Goal: Transaction & Acquisition: Book appointment/travel/reservation

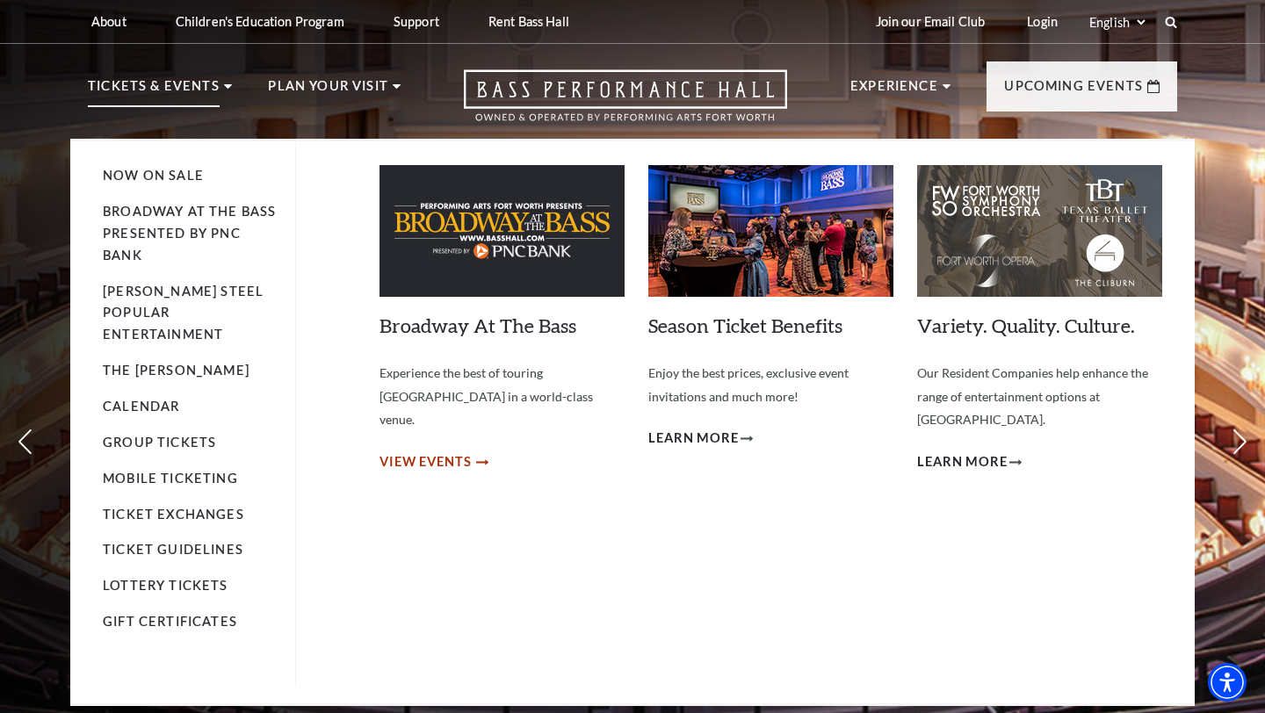
click at [413, 451] on span "View Events" at bounding box center [425, 462] width 92 height 22
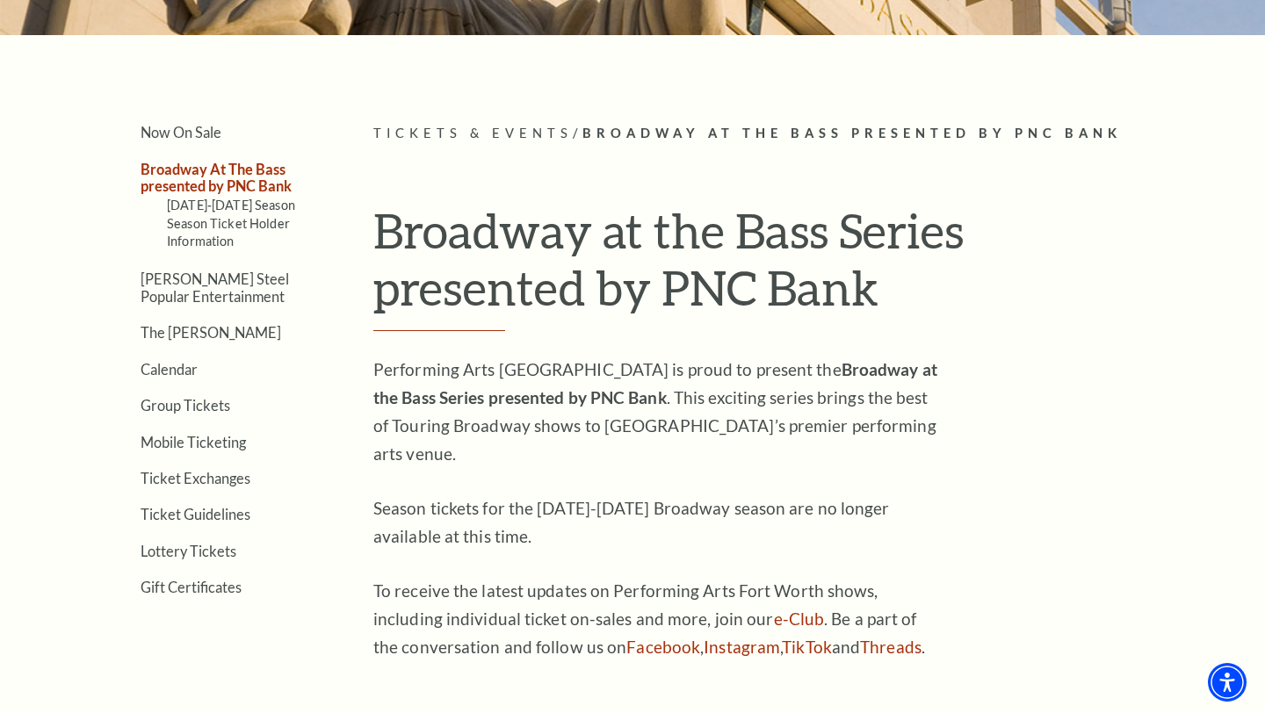
scroll to position [386, 0]
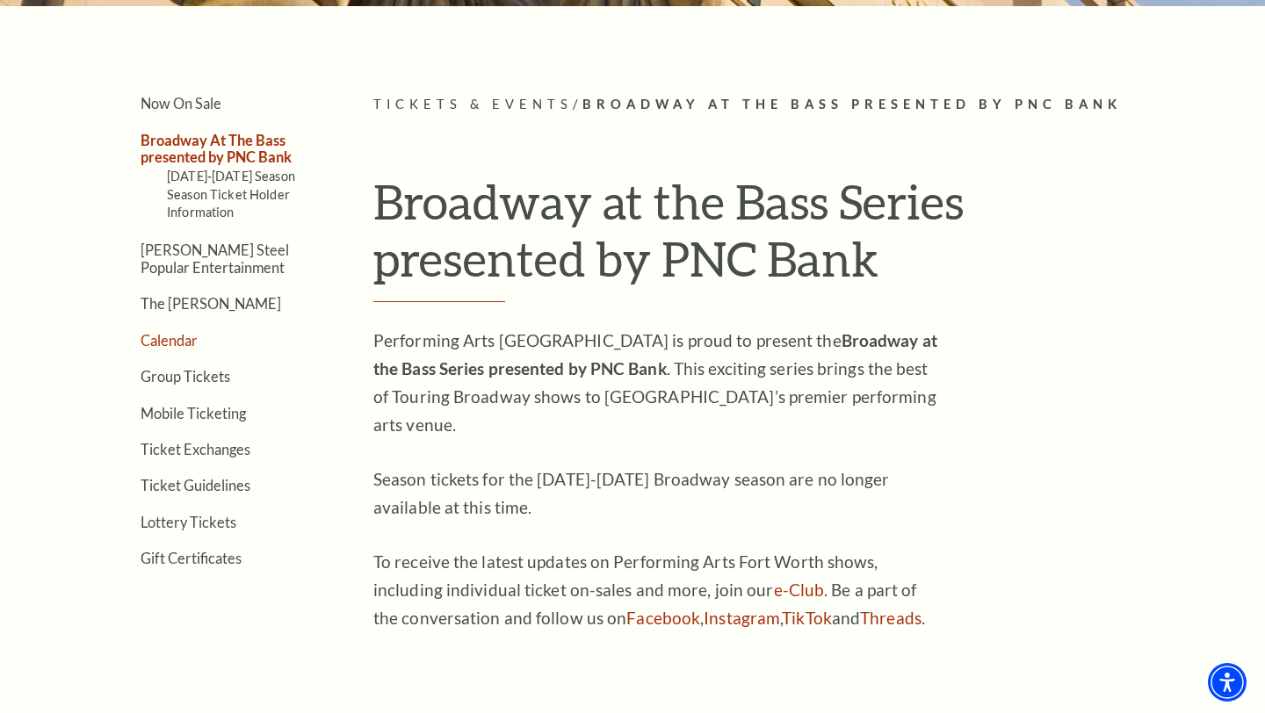
click at [186, 340] on link "Calendar" at bounding box center [169, 340] width 57 height 17
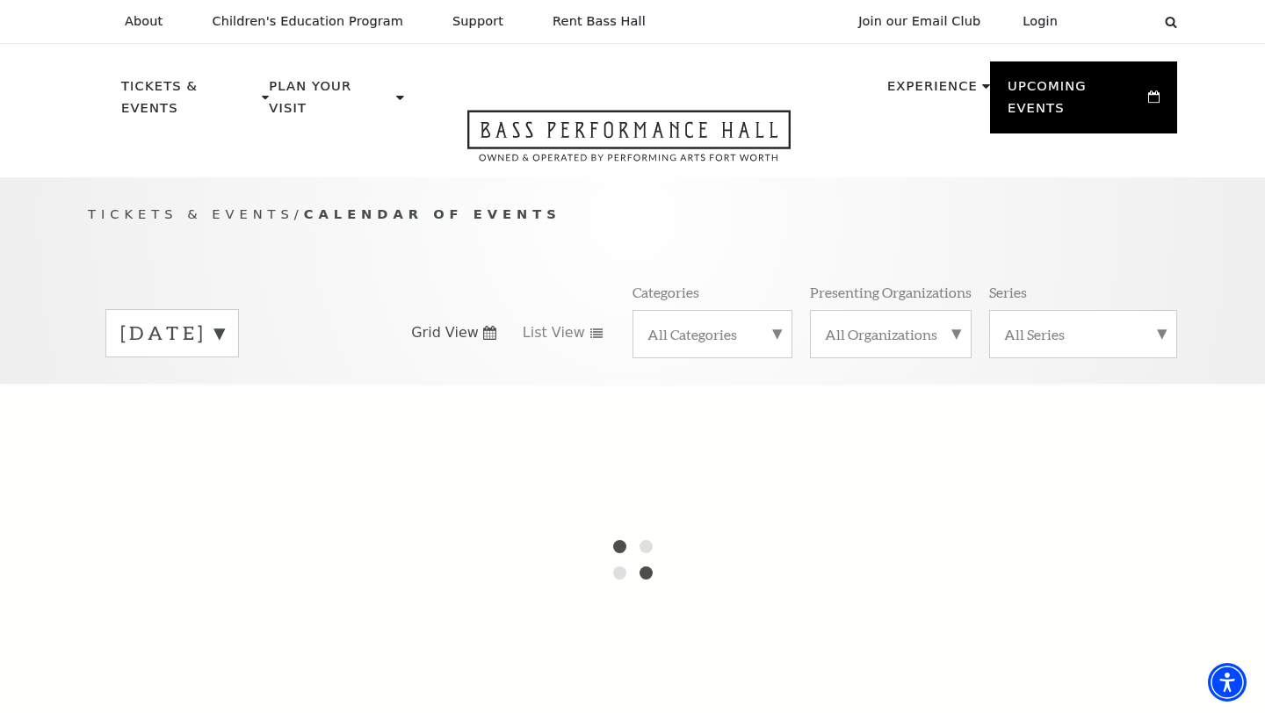
click at [224, 320] on label "[DATE]" at bounding box center [172, 333] width 104 height 27
click at [224, 351] on label "[DATE]" at bounding box center [172, 370] width 104 height 38
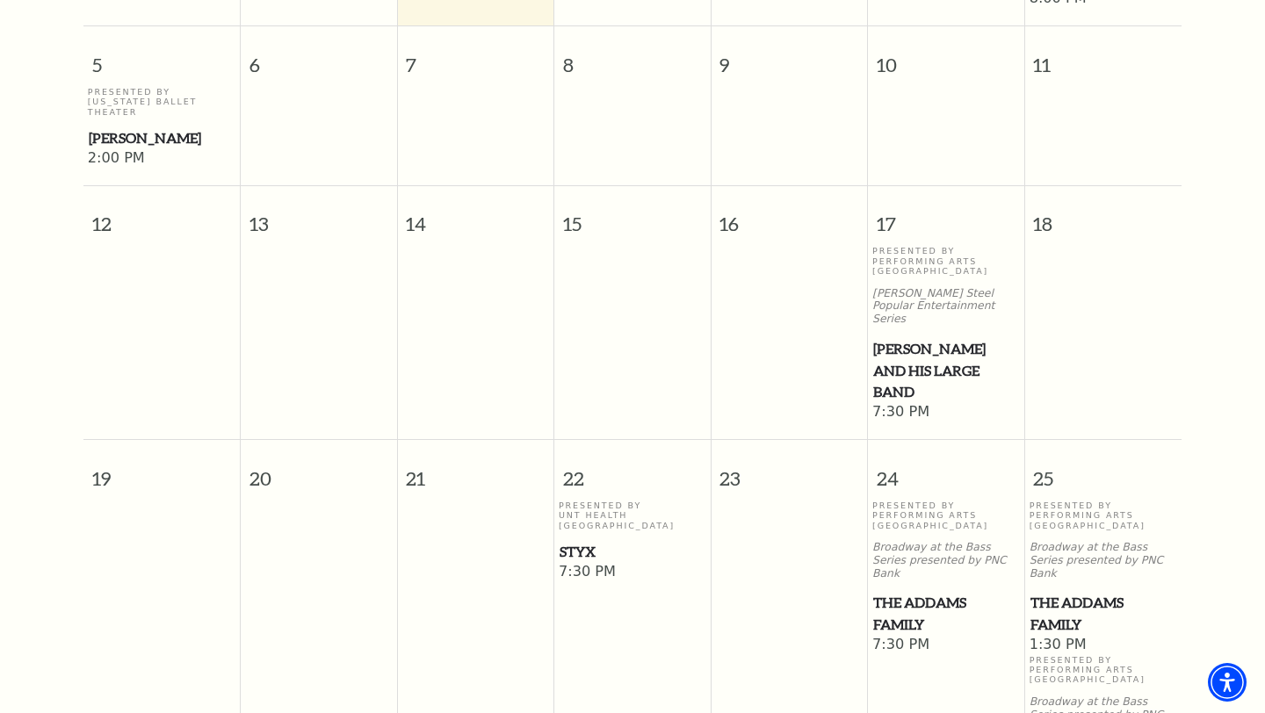
scroll to position [684, 0]
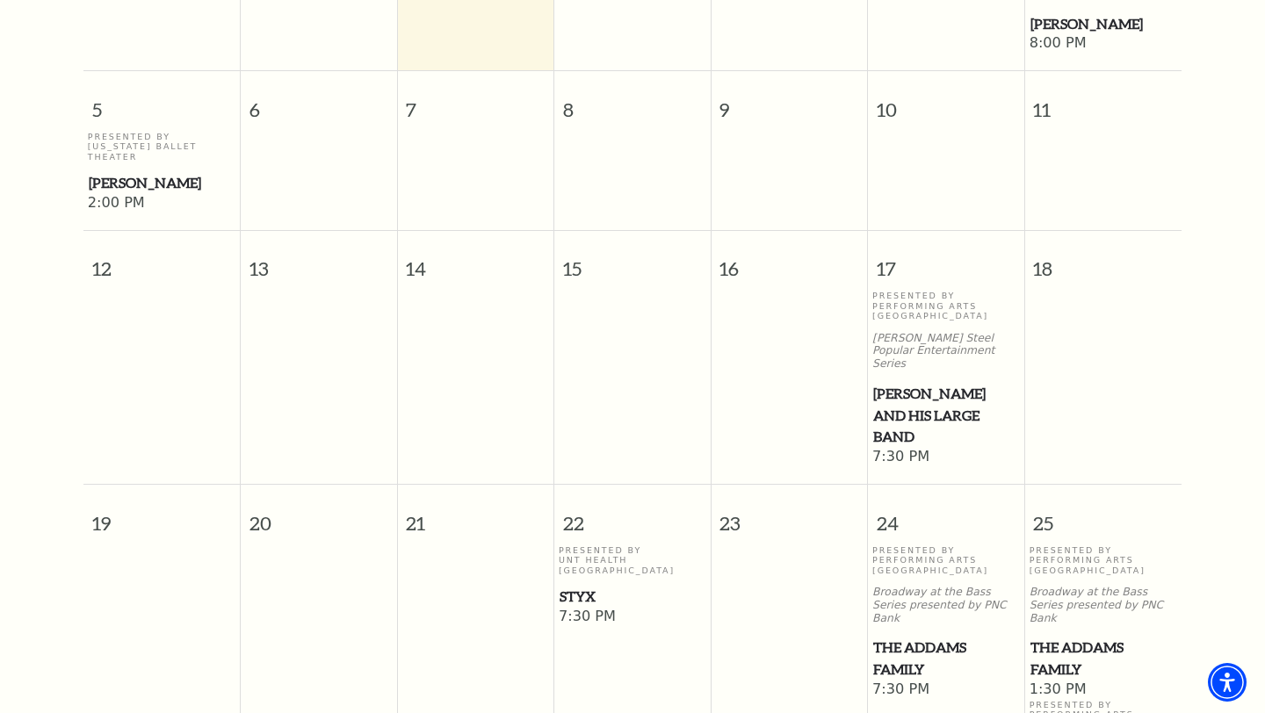
click at [907, 637] on span "The Addams Family" at bounding box center [946, 658] width 146 height 43
click at [919, 637] on span "The Addams Family" at bounding box center [946, 658] width 146 height 43
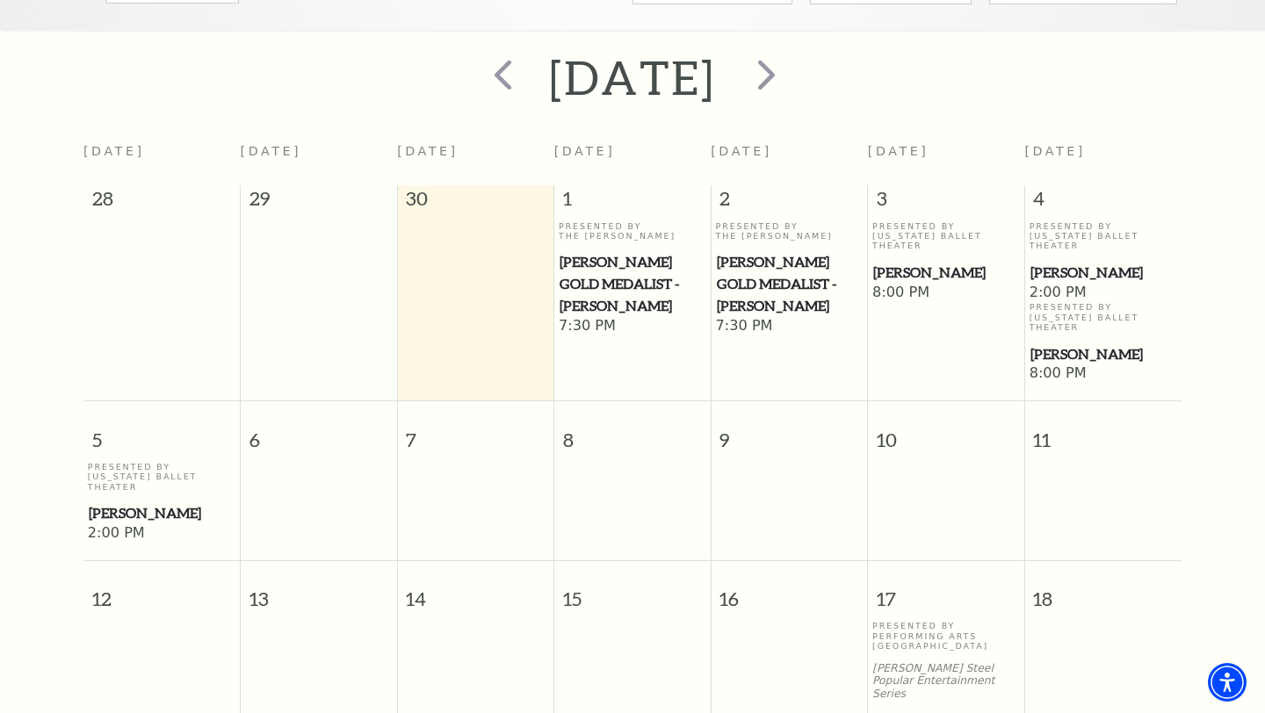
scroll to position [0, 0]
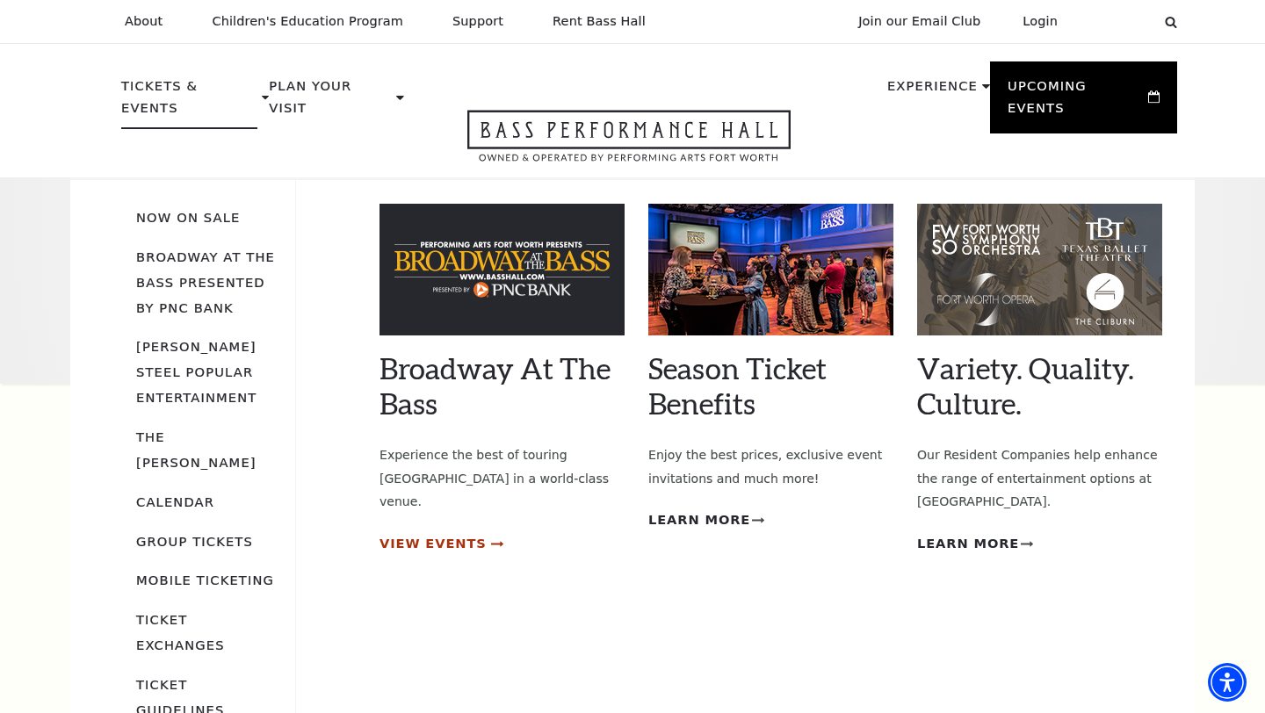
click at [446, 533] on span "View Events" at bounding box center [432, 544] width 107 height 22
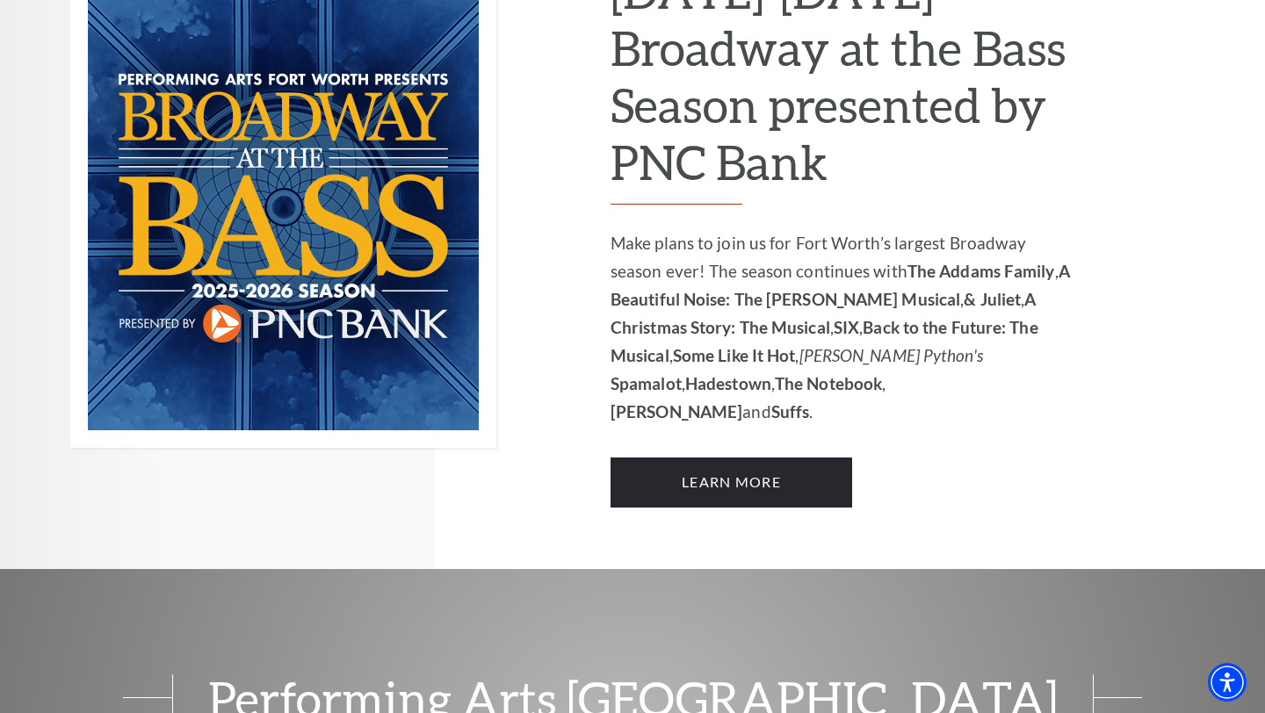
scroll to position [1304, 0]
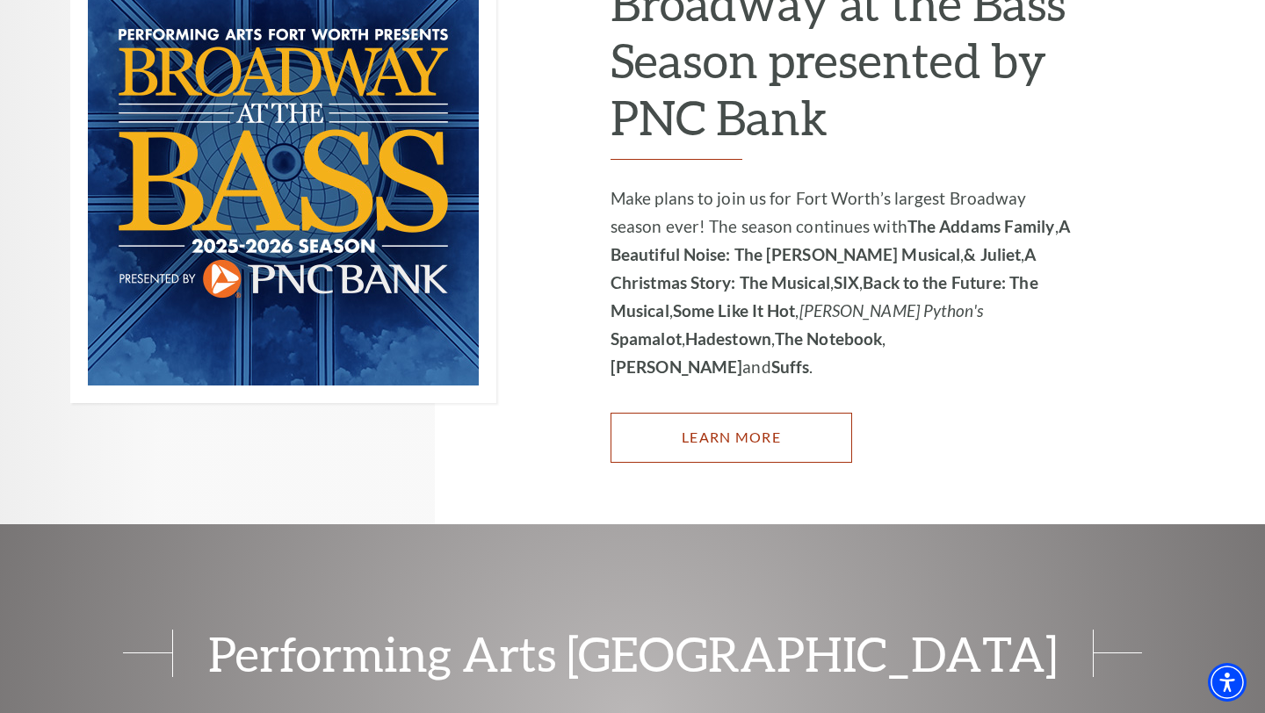
click at [671, 413] on link "Learn More" at bounding box center [731, 437] width 242 height 49
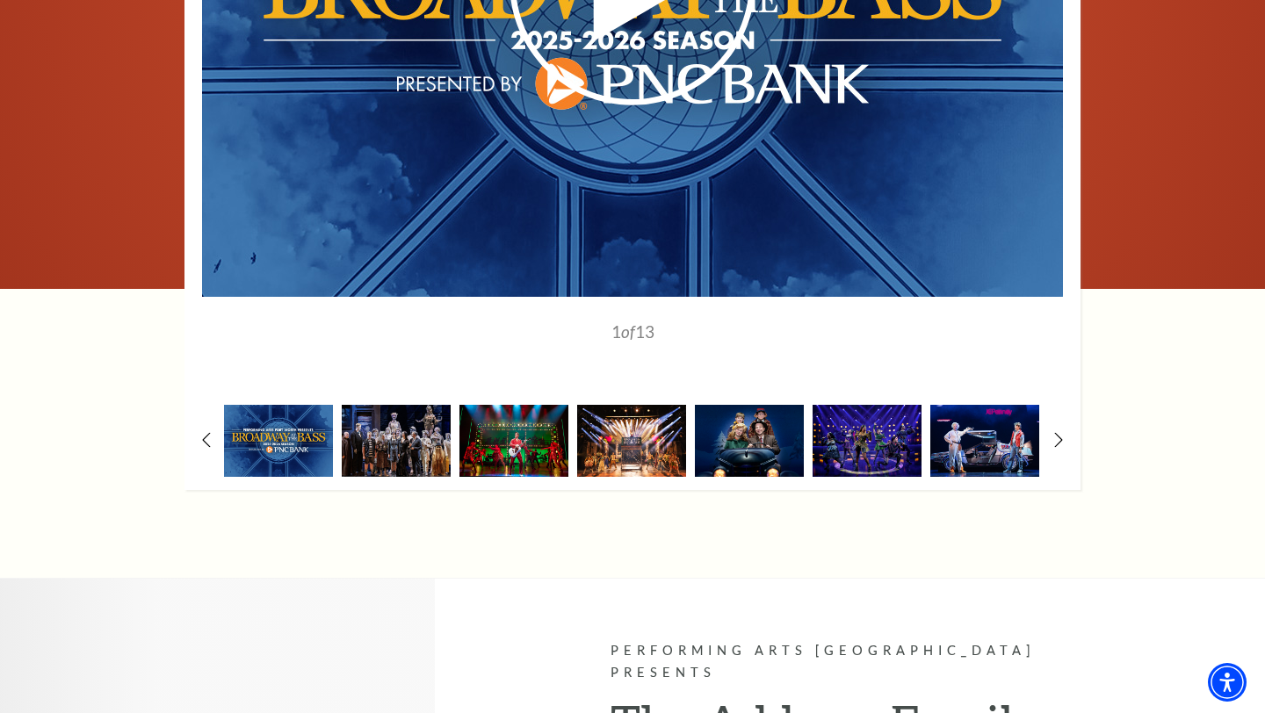
scroll to position [1453, 0]
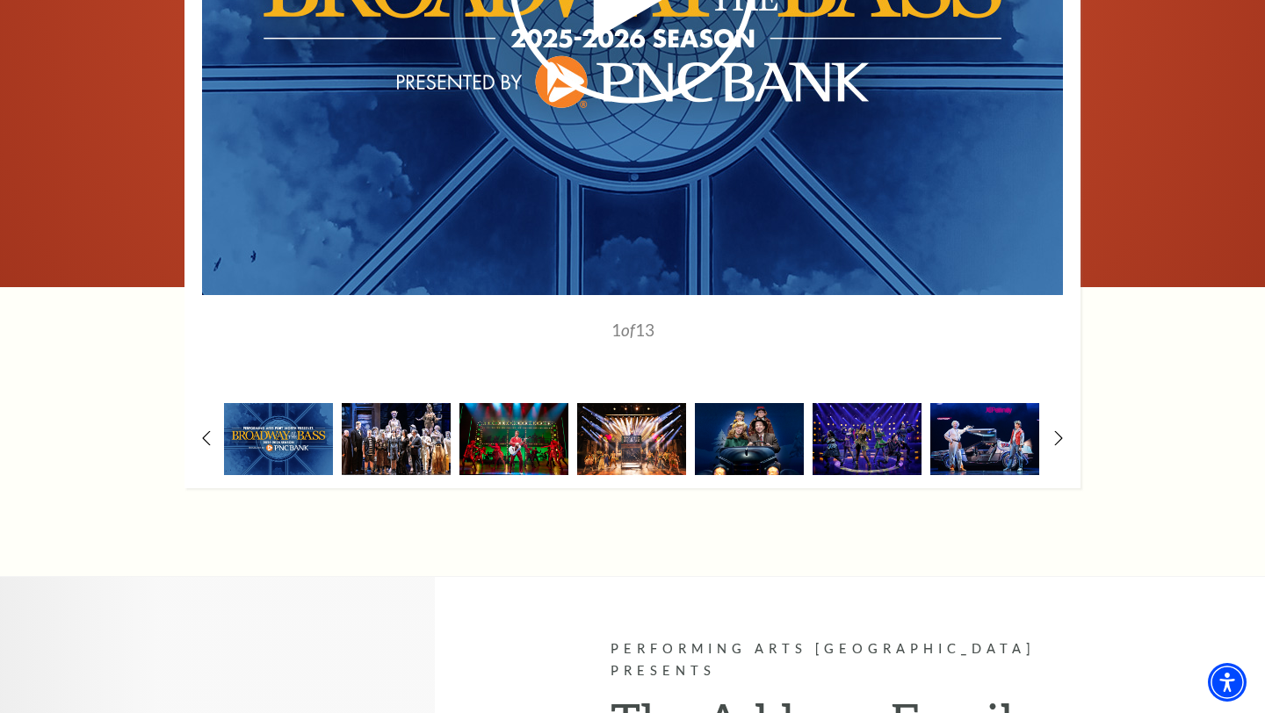
click at [396, 444] on img at bounding box center [396, 438] width 109 height 71
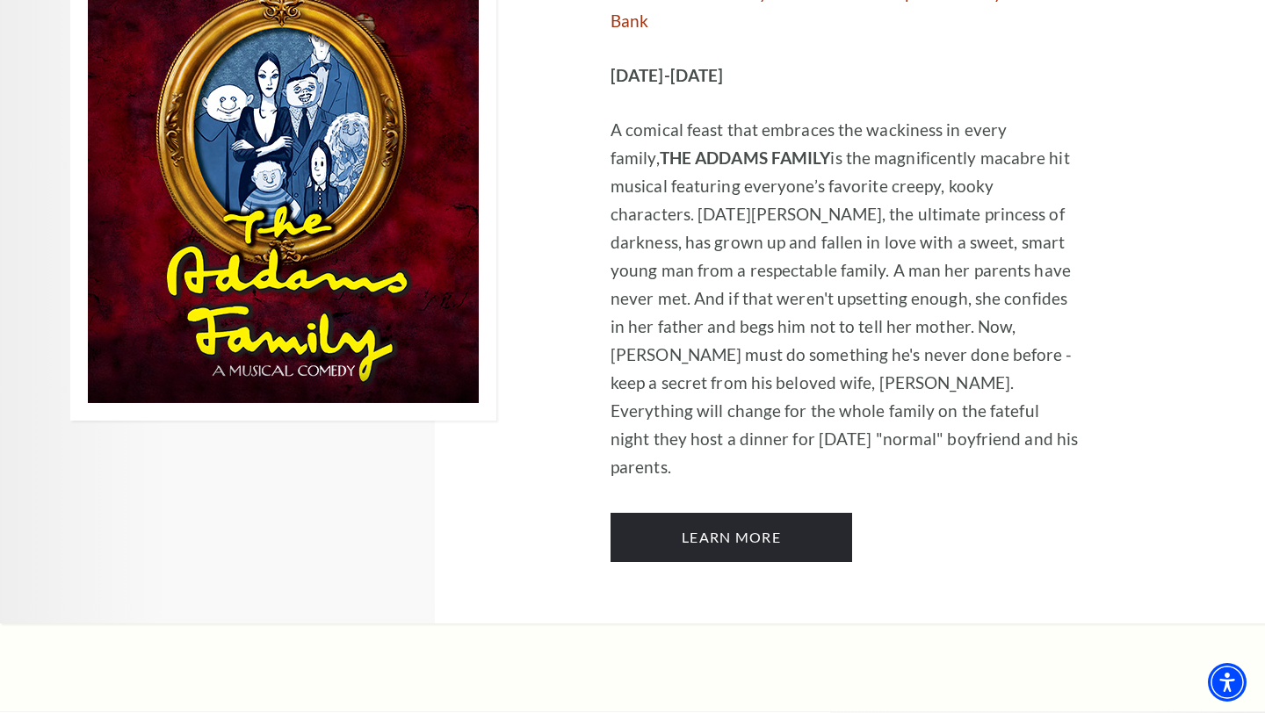
scroll to position [2295, 0]
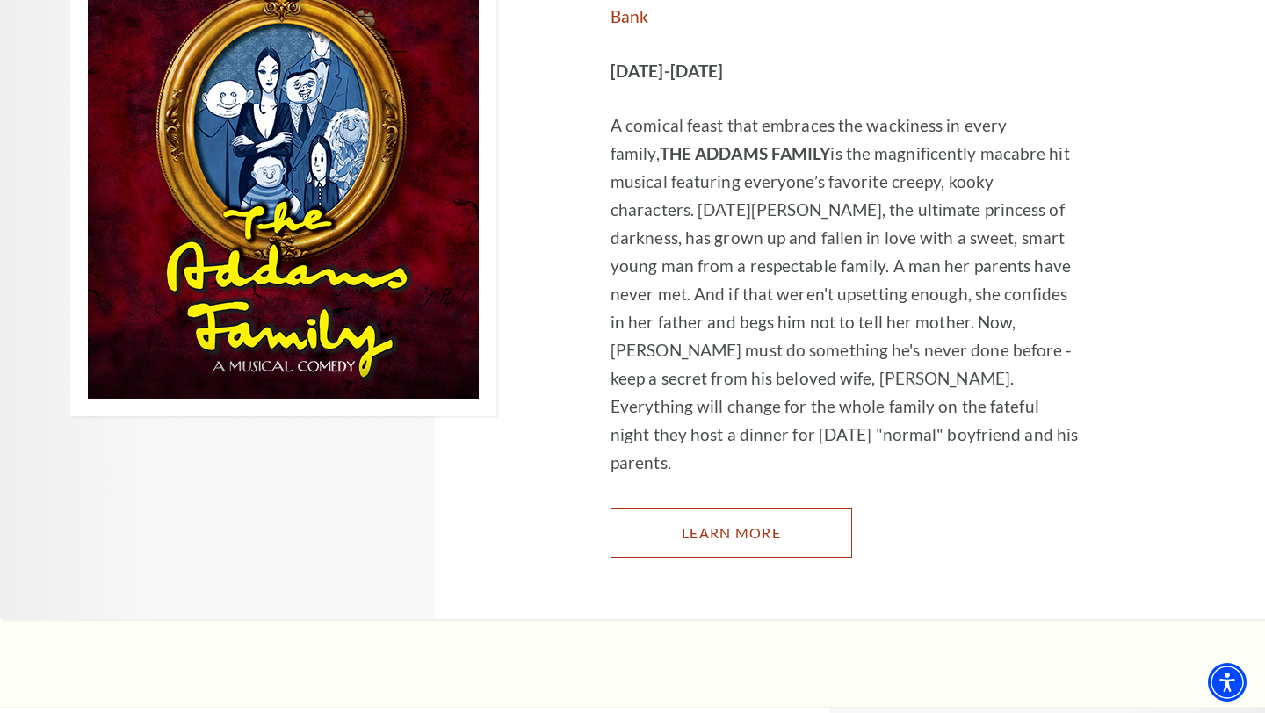
click at [697, 509] on link "Learn More" at bounding box center [731, 533] width 242 height 49
